Goal: Transaction & Acquisition: Purchase product/service

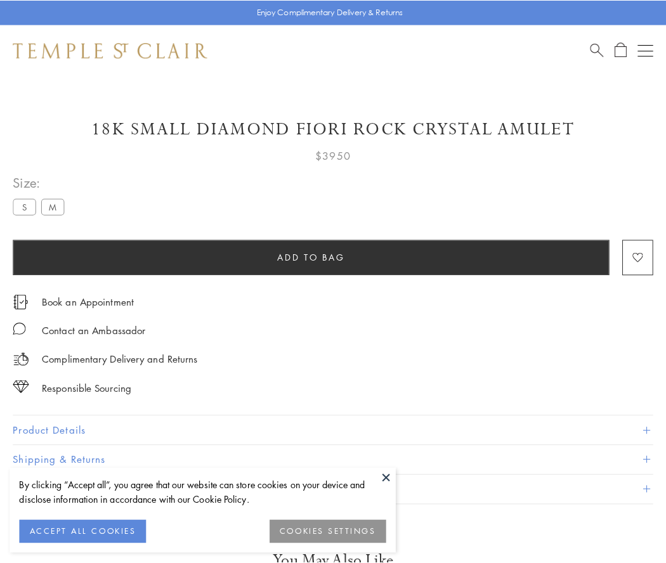
scroll to position [75, 0]
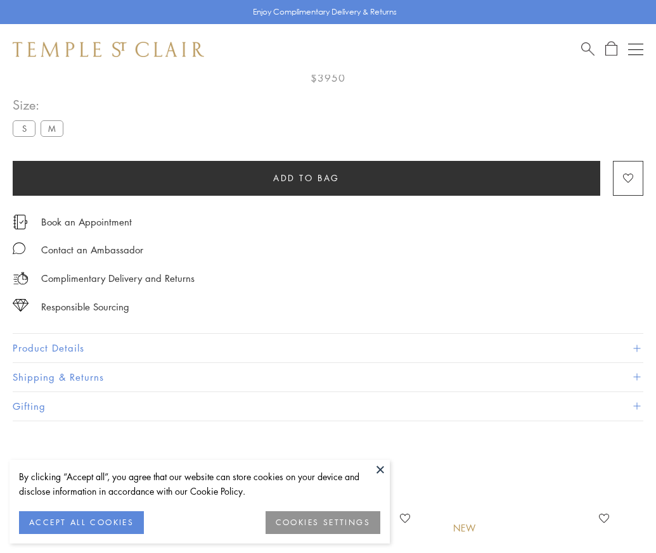
click at [306, 177] on span "Add to bag" at bounding box center [306, 178] width 67 height 14
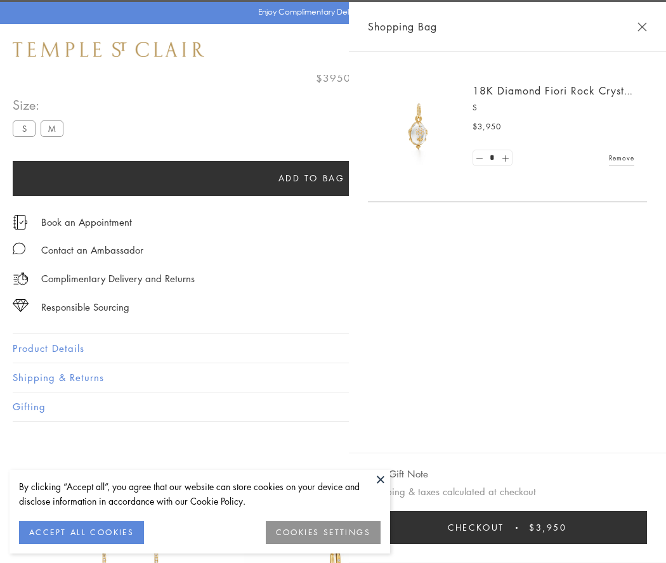
click at [530, 527] on button "Checkout $3,950" at bounding box center [507, 527] width 279 height 33
